Goal: Task Accomplishment & Management: Use online tool/utility

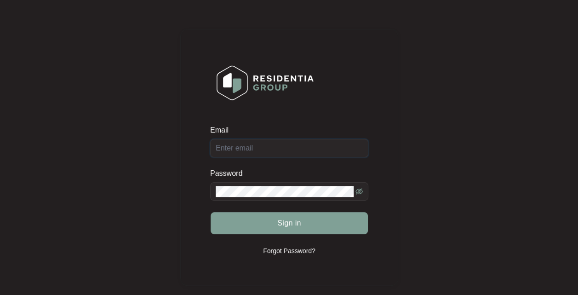
type input "[EMAIL_ADDRESS][DOMAIN_NAME]"
click at [287, 221] on span "Sign in" at bounding box center [289, 223] width 24 height 11
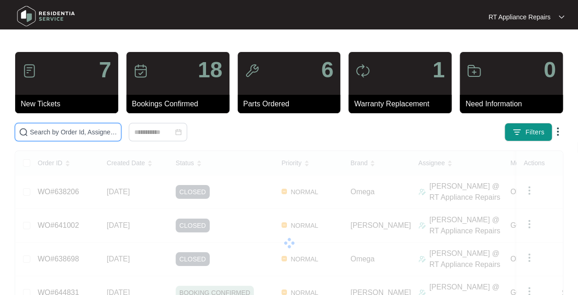
click at [94, 127] on input "text" at bounding box center [73, 132] width 87 height 10
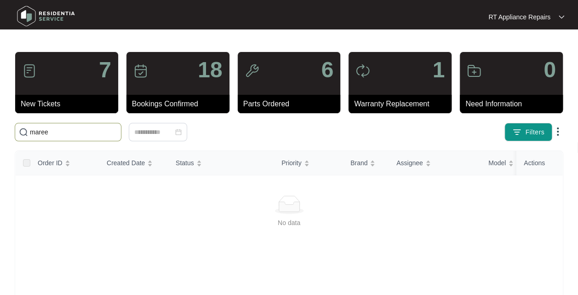
click at [65, 134] on input "maree" at bounding box center [73, 132] width 87 height 10
type input "m"
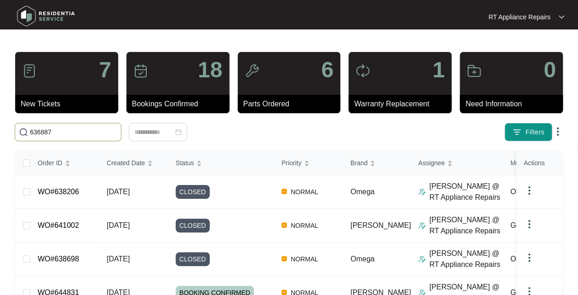
click at [79, 129] on input "636887" at bounding box center [73, 132] width 87 height 10
type input "6"
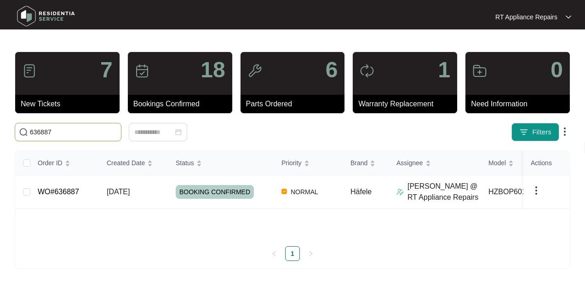
type input "636887"
click at [130, 195] on span "[DATE]" at bounding box center [118, 192] width 23 height 8
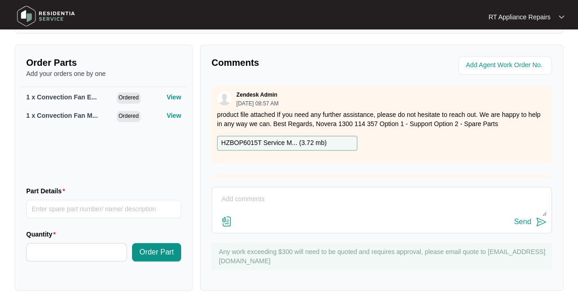
scroll to position [341, 0]
click at [309, 191] on textarea at bounding box center [382, 203] width 330 height 24
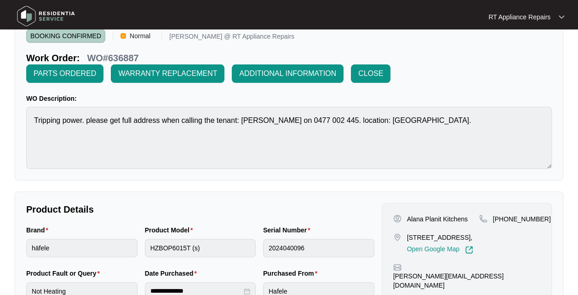
scroll to position [0, 0]
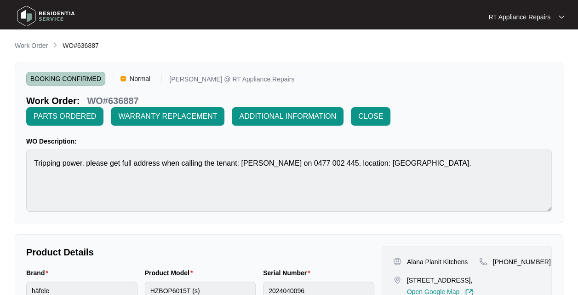
type textarea "Return to site and replaced fan motor and element and tested all ok. Install ha…"
click at [371, 116] on span "CLOSE" at bounding box center [370, 116] width 25 height 11
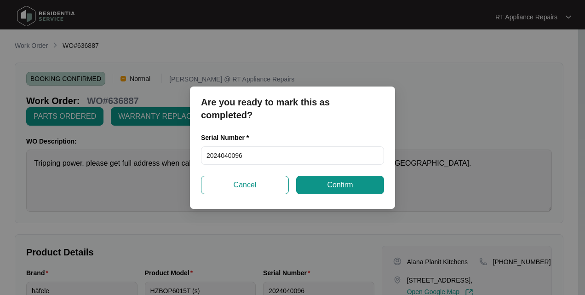
click at [345, 183] on span "Confirm" at bounding box center [340, 184] width 26 height 11
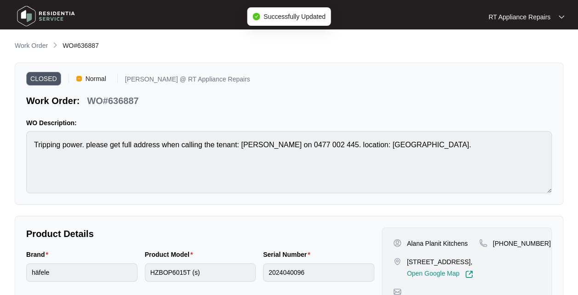
click at [543, 20] on p "RT Appliance Repairs" at bounding box center [519, 16] width 62 height 9
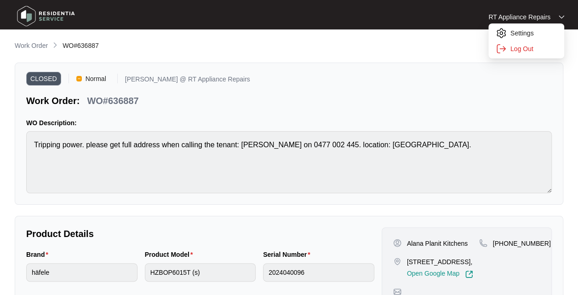
click at [528, 48] on p "Log Out" at bounding box center [534, 48] width 46 height 9
